Goal: Task Accomplishment & Management: Manage account settings

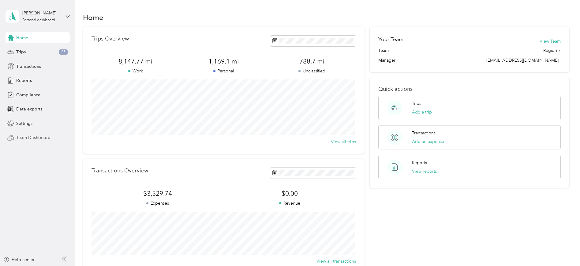
click at [37, 137] on span "Team Dashboard" at bounding box center [33, 137] width 34 height 6
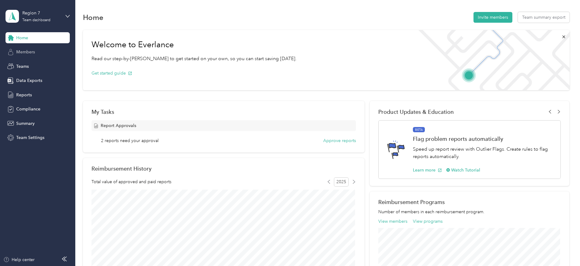
click at [32, 53] on span "Members" at bounding box center [25, 52] width 19 height 6
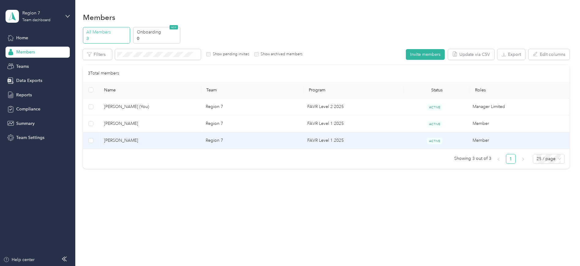
click at [130, 143] on span "[PERSON_NAME]" at bounding box center [150, 140] width 92 height 7
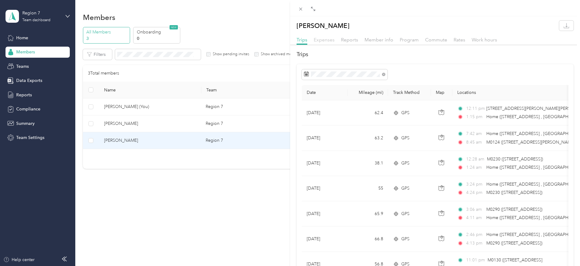
click at [321, 40] on span "Expenses" at bounding box center [324, 40] width 21 height 6
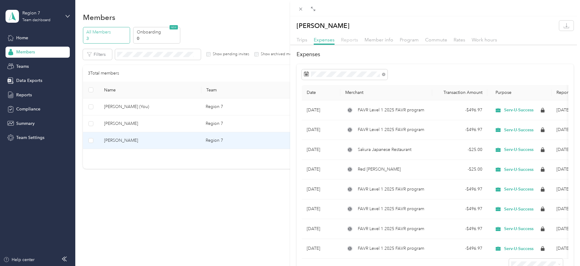
click at [346, 39] on span "Reports" at bounding box center [349, 40] width 17 height 6
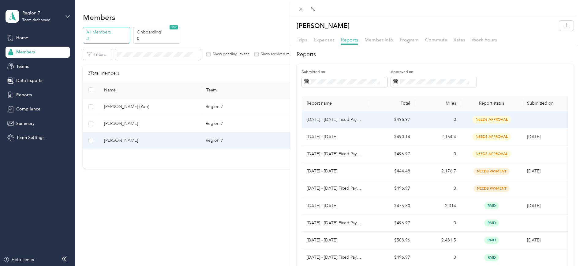
click at [379, 118] on td "$496.97" at bounding box center [392, 119] width 46 height 17
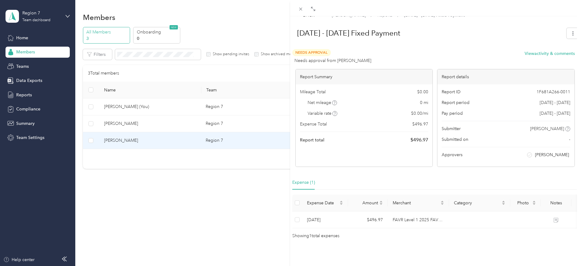
scroll to position [18, 0]
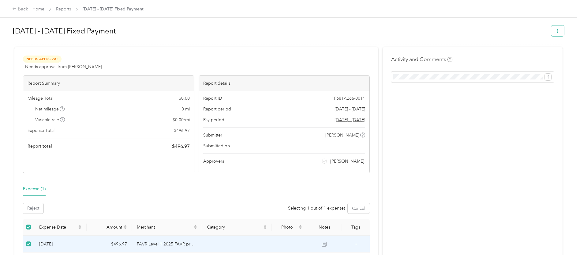
click at [562, 28] on button "button" at bounding box center [558, 30] width 13 height 11
drag, startPoint x: 398, startPoint y: 40, endPoint x: 391, endPoint y: 39, distance: 7.1
click at [398, 40] on div "[DATE] - [DATE] Fixed Payment" at bounding box center [289, 32] width 552 height 18
click at [23, 8] on div "Back" at bounding box center [20, 9] width 16 height 7
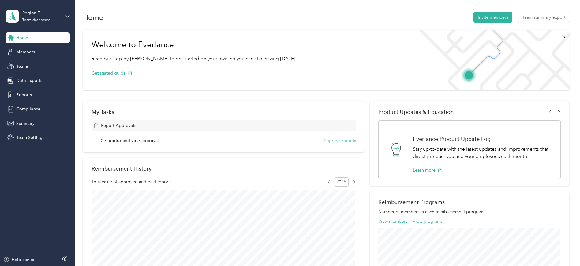
click at [341, 140] on button "Approve reports" at bounding box center [339, 140] width 33 height 6
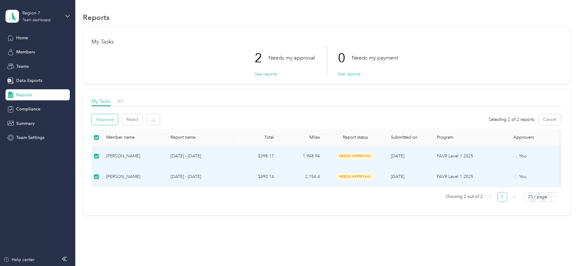
click at [102, 122] on button "Approve" at bounding box center [105, 119] width 26 height 11
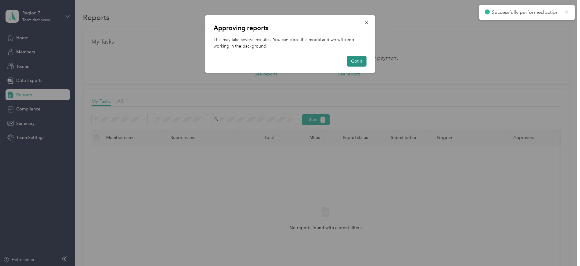
click at [358, 63] on button "Got it" at bounding box center [357, 61] width 20 height 11
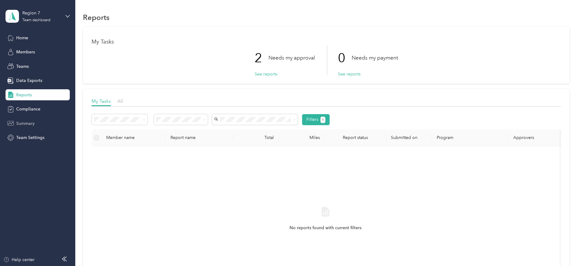
click at [25, 124] on span "Summary" at bounding box center [25, 123] width 18 height 6
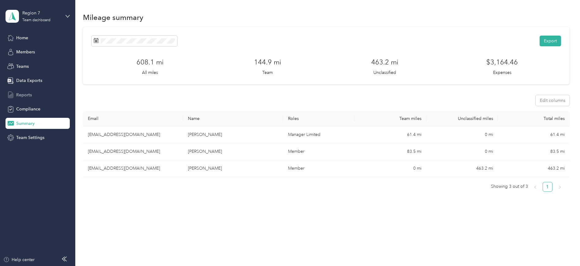
click at [23, 96] on span "Reports" at bounding box center [24, 95] width 16 height 6
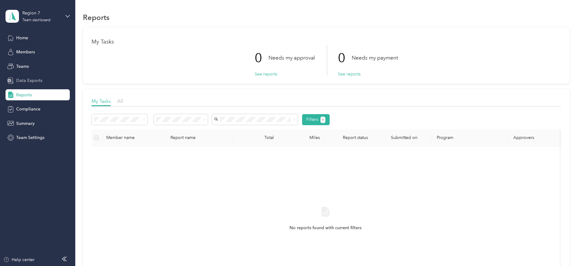
click at [28, 81] on span "Data Exports" at bounding box center [29, 80] width 26 height 6
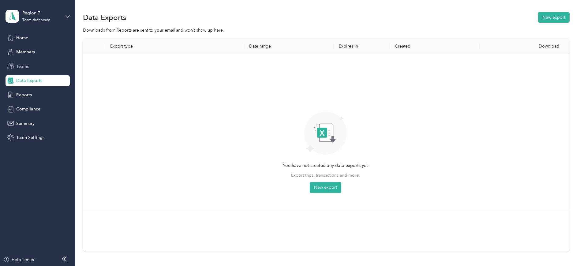
click at [17, 63] on span "Teams" at bounding box center [22, 66] width 13 height 6
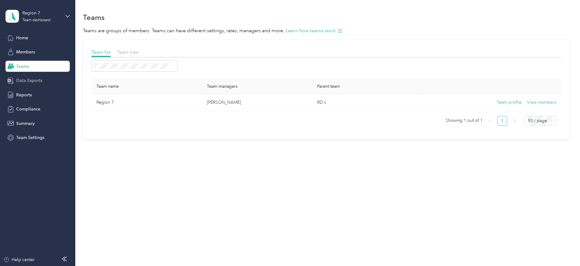
click at [31, 77] on div "Data Exports" at bounding box center [38, 80] width 64 height 11
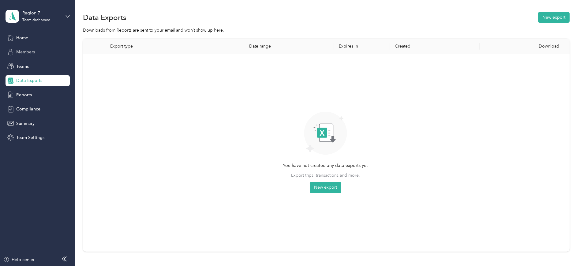
click at [29, 55] on span "Members" at bounding box center [25, 52] width 19 height 6
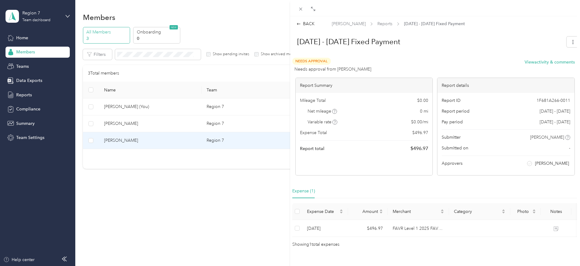
click at [32, 37] on div "BACK [PERSON_NAME] Reports [DATE] - [DATE] Fixed Payment [DATE] - [DATE] Fixed …" at bounding box center [290, 133] width 580 height 266
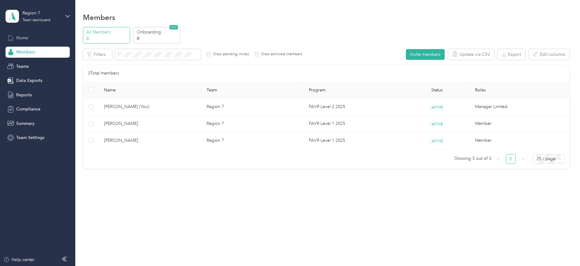
click at [22, 38] on span "Home" at bounding box center [22, 38] width 12 height 6
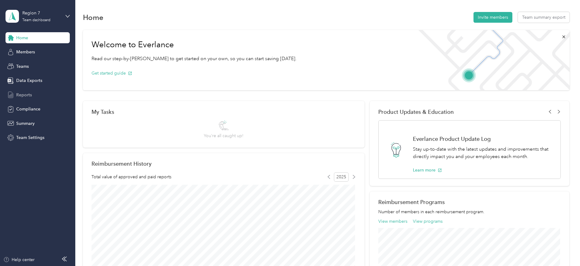
click at [33, 96] on div "Reports" at bounding box center [38, 94] width 64 height 11
